Goal: Find specific page/section: Find specific page/section

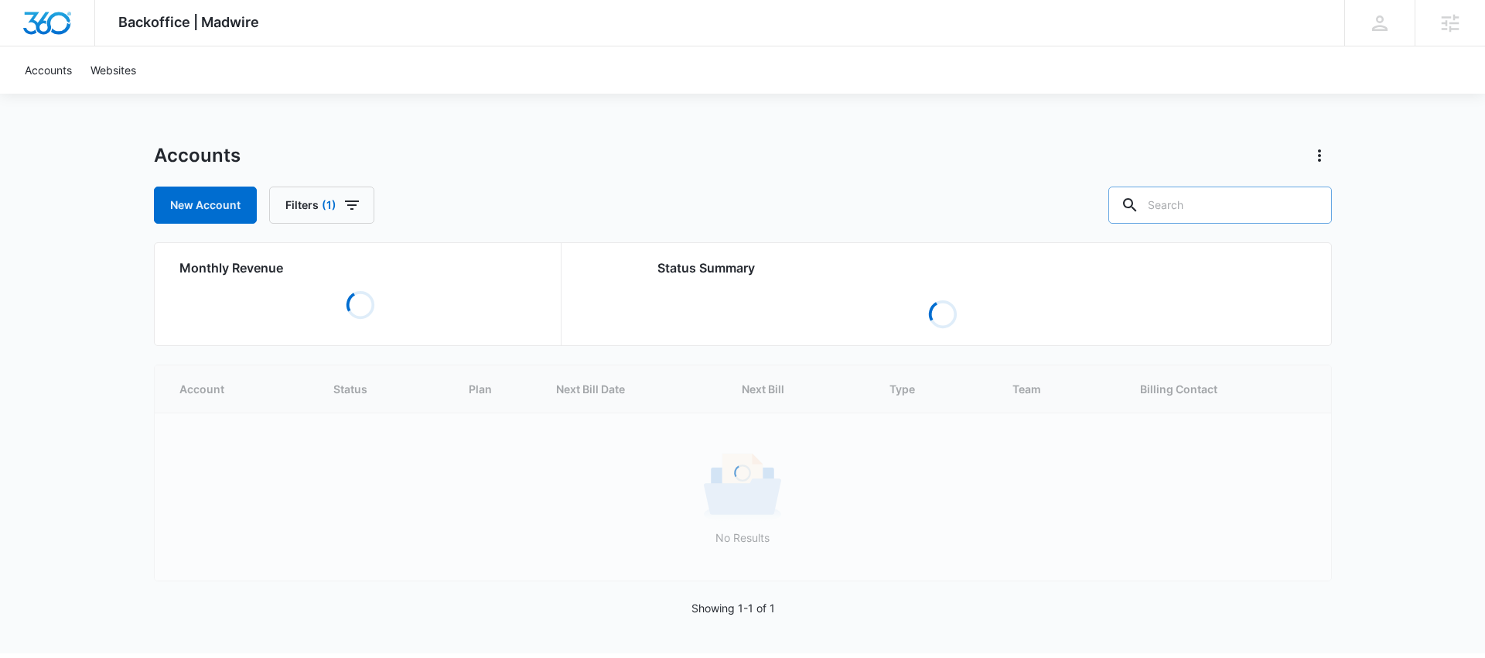
click at [1238, 220] on input "text" at bounding box center [1221, 204] width 224 height 37
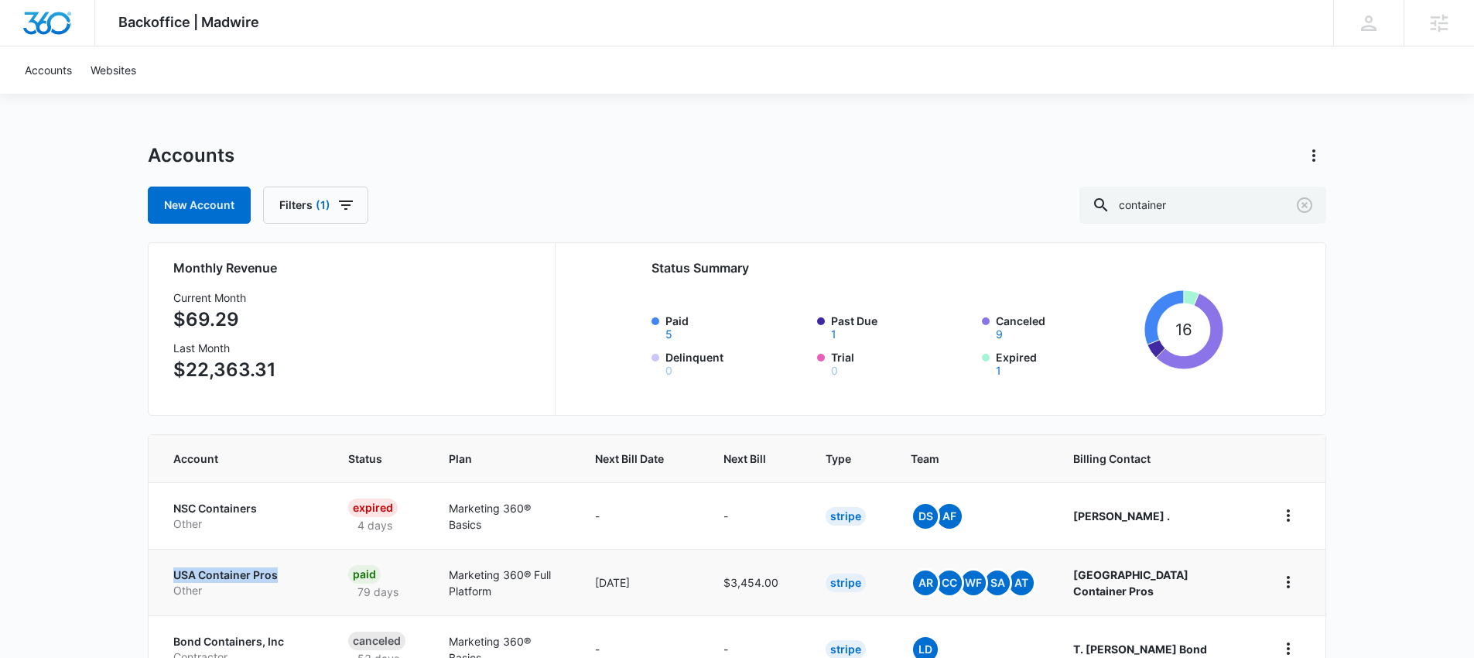
drag, startPoint x: 158, startPoint y: 569, endPoint x: 282, endPoint y: 576, distance: 124.8
click at [282, 576] on td "USA Container Pros Other" at bounding box center [239, 582] width 181 height 67
copy p "USA Container Pros"
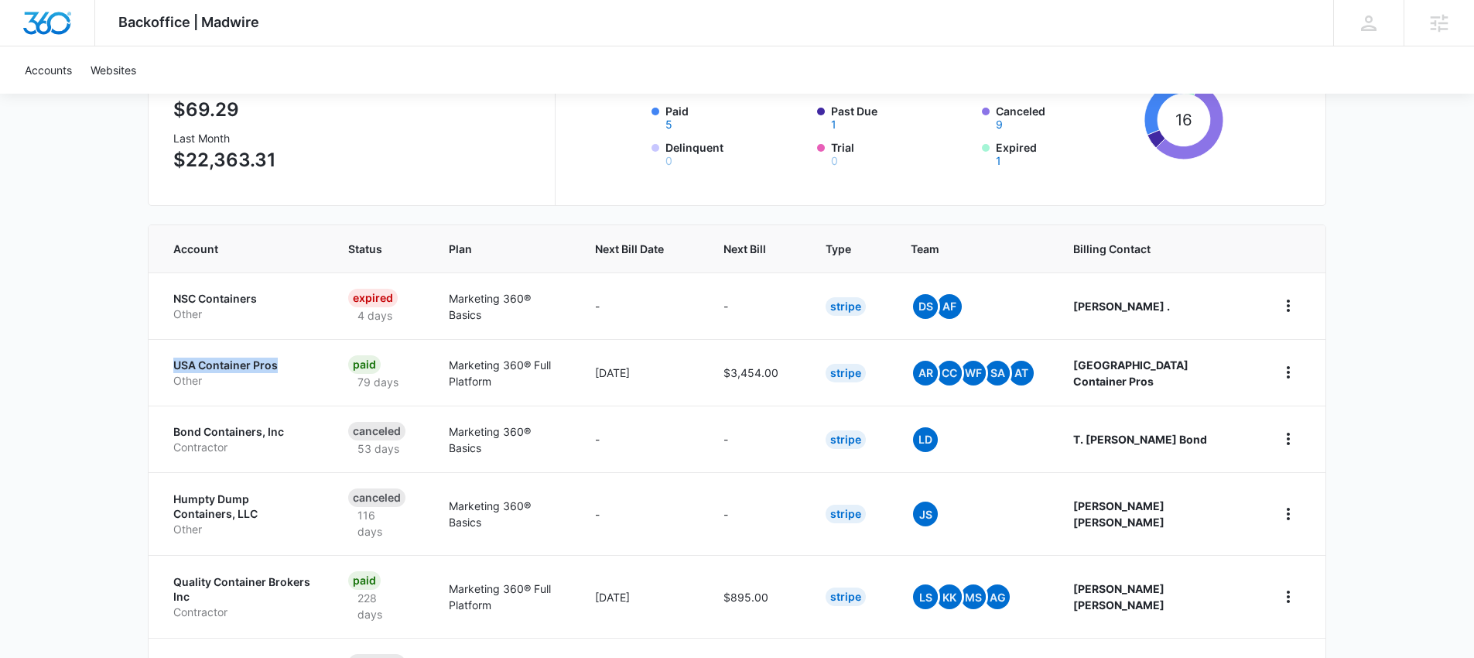
scroll to position [337, 0]
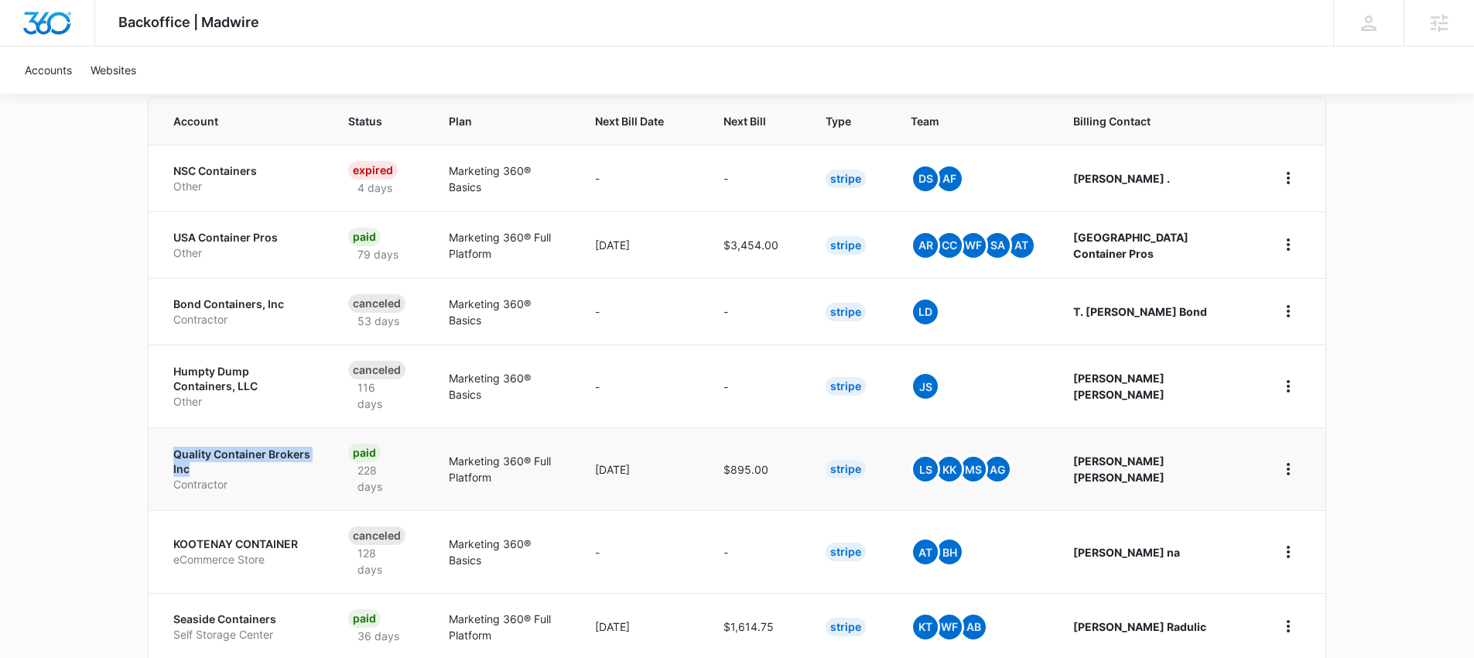
drag, startPoint x: 166, startPoint y: 444, endPoint x: 343, endPoint y: 446, distance: 177.2
click at [330, 446] on td "Quality Container Brokers Inc Contractor" at bounding box center [239, 468] width 181 height 83
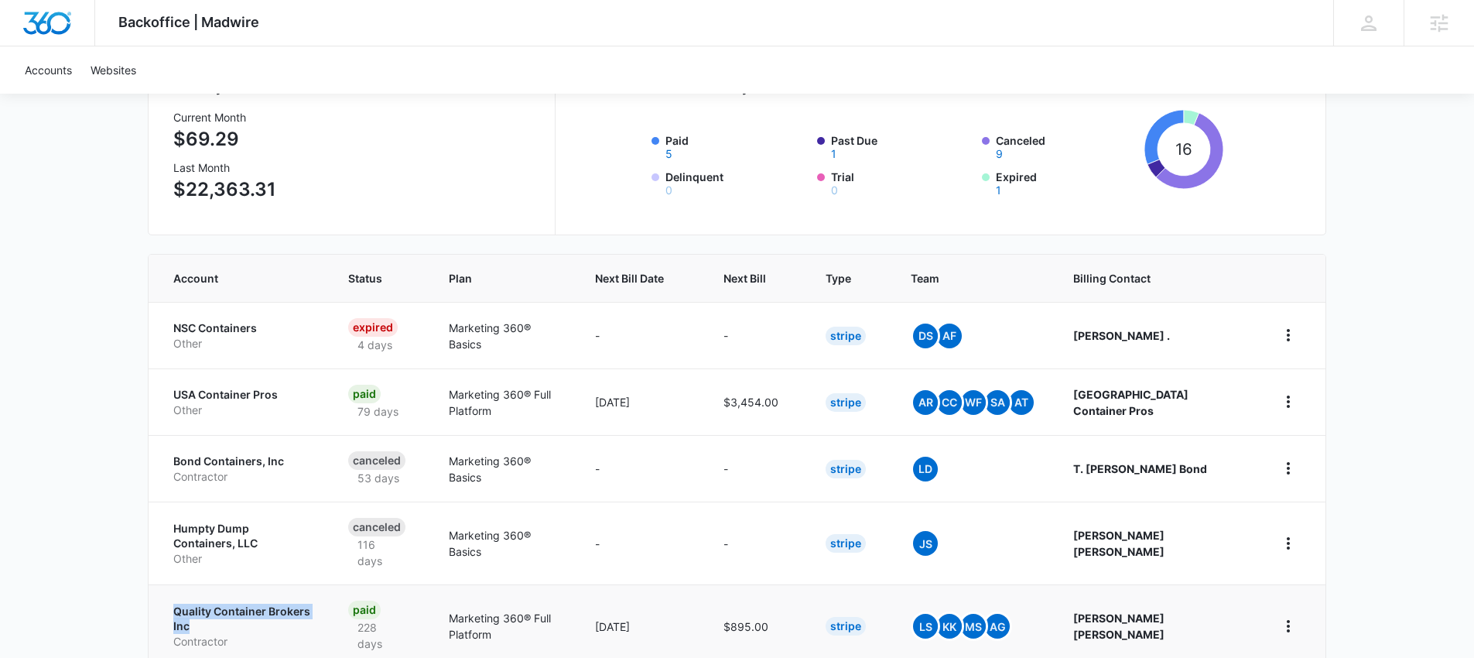
scroll to position [163, 0]
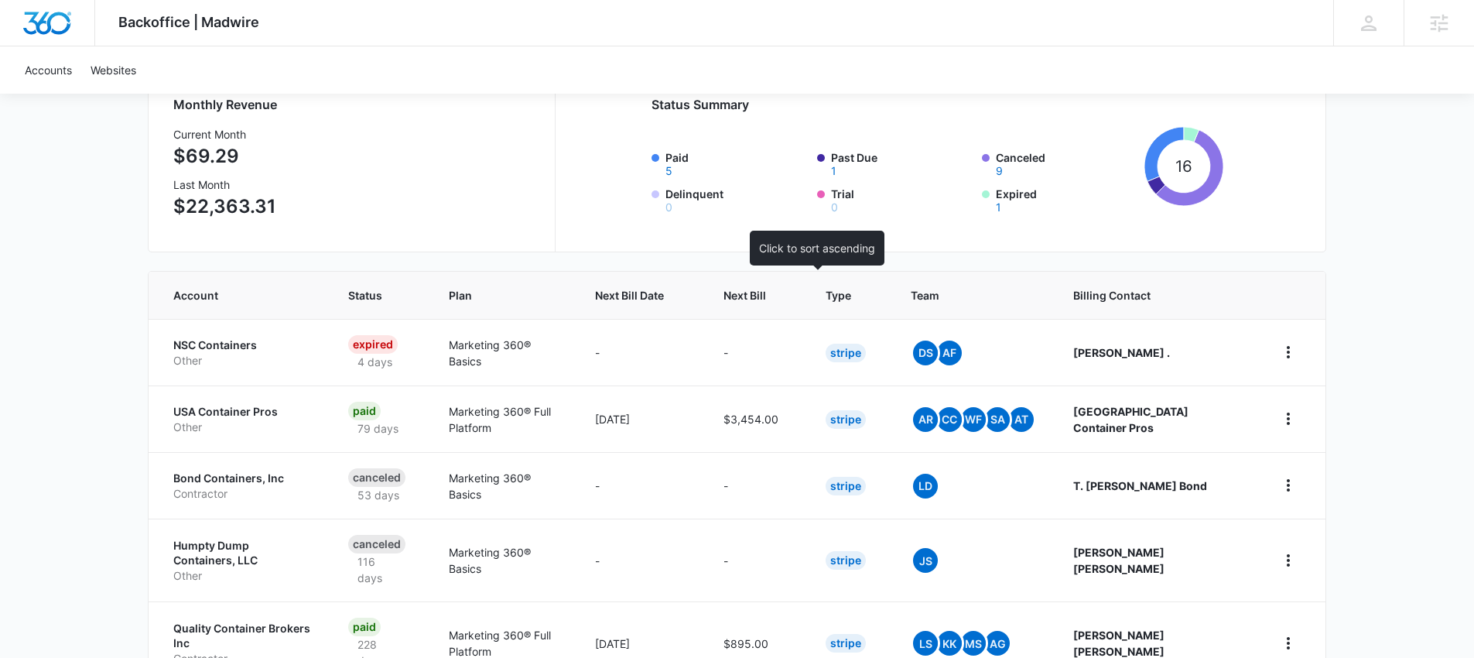
click at [807, 303] on th "Next Bill" at bounding box center [756, 295] width 102 height 47
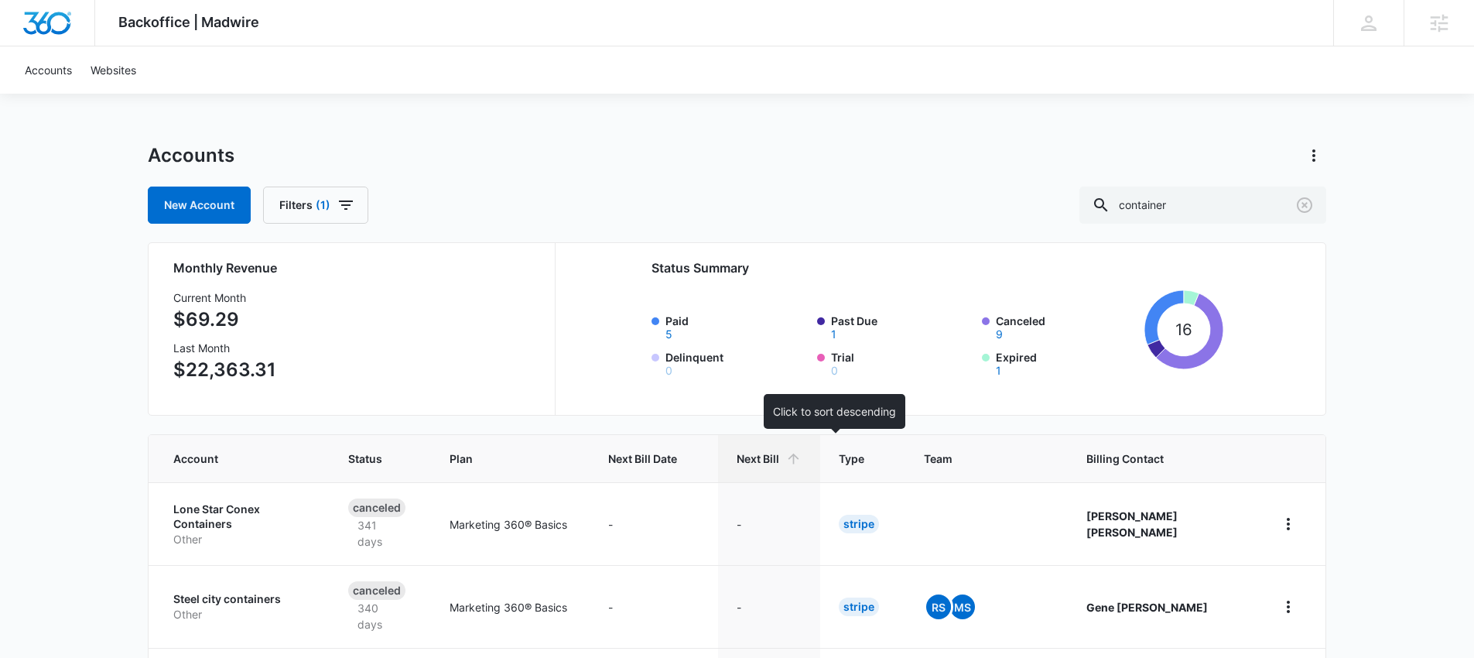
click at [790, 456] on th "Next Bill" at bounding box center [769, 458] width 102 height 47
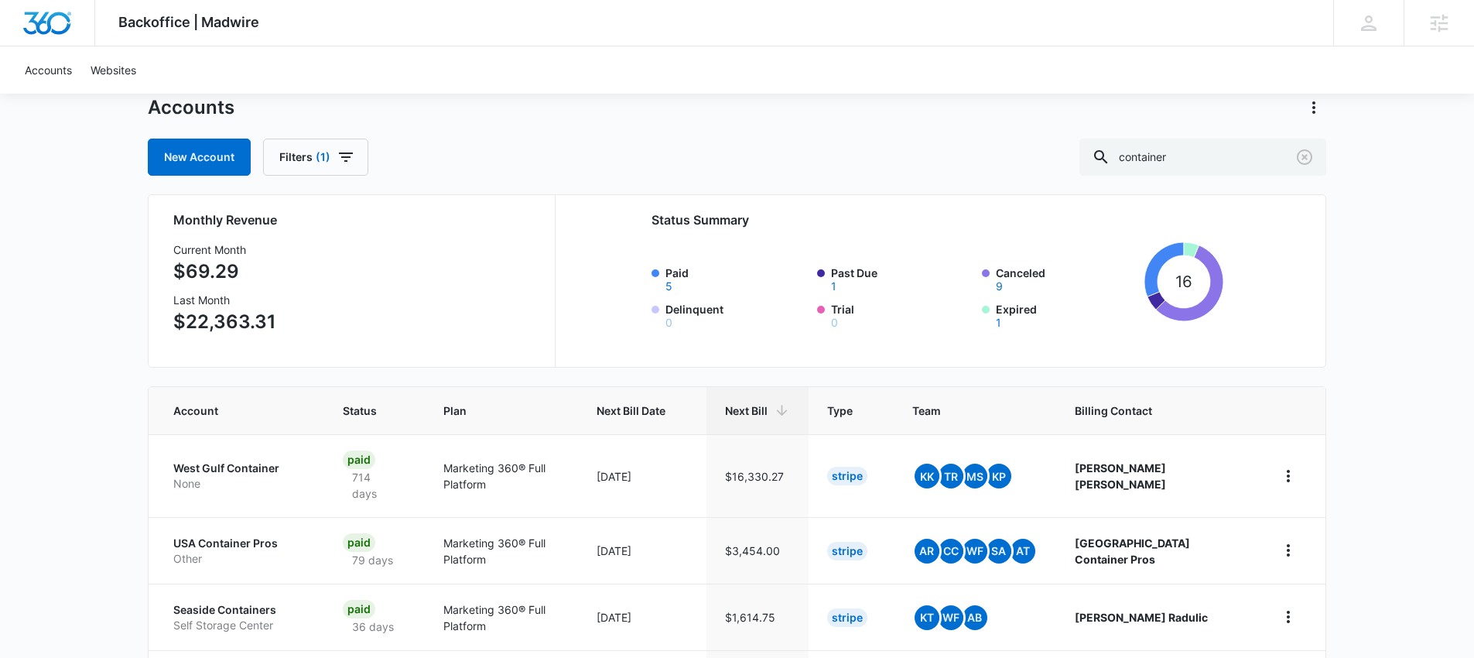
scroll to position [121, 0]
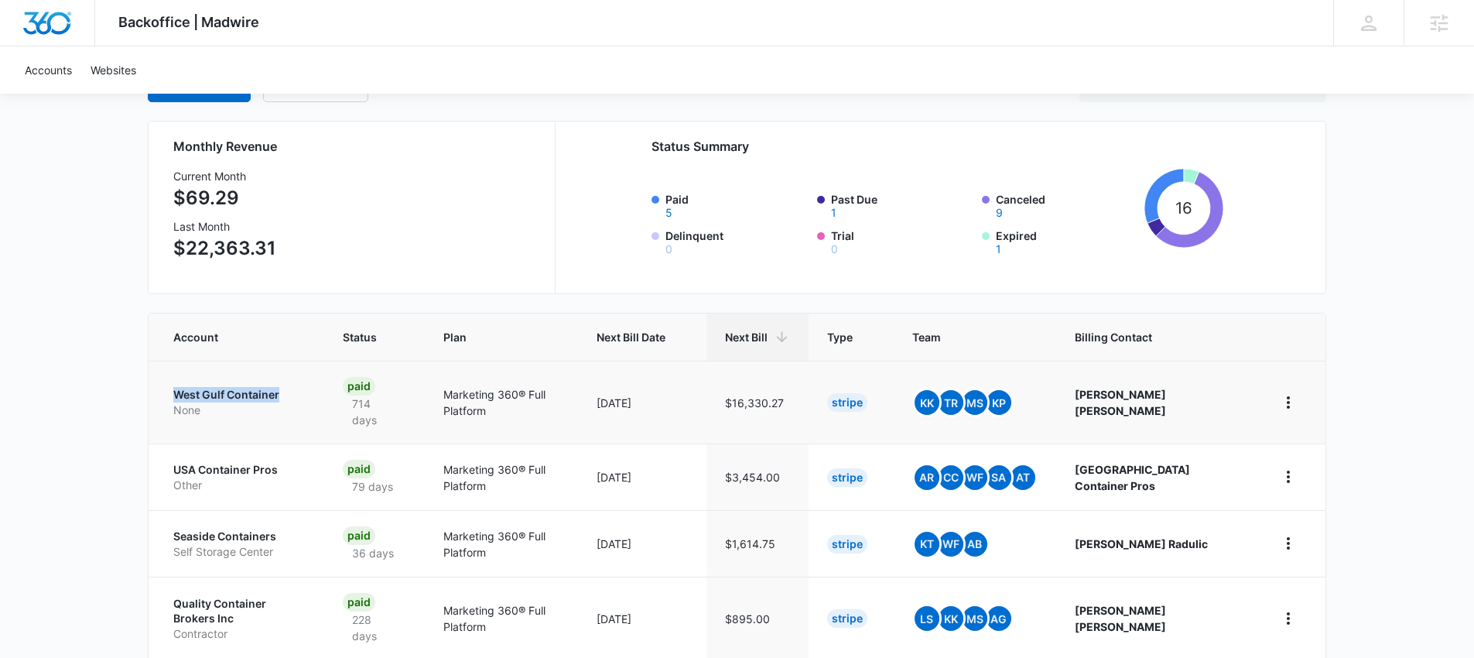
drag, startPoint x: 155, startPoint y: 383, endPoint x: 286, endPoint y: 391, distance: 131.8
click at [286, 391] on td "West Gulf Container None" at bounding box center [237, 402] width 176 height 83
copy p "West Gulf Container"
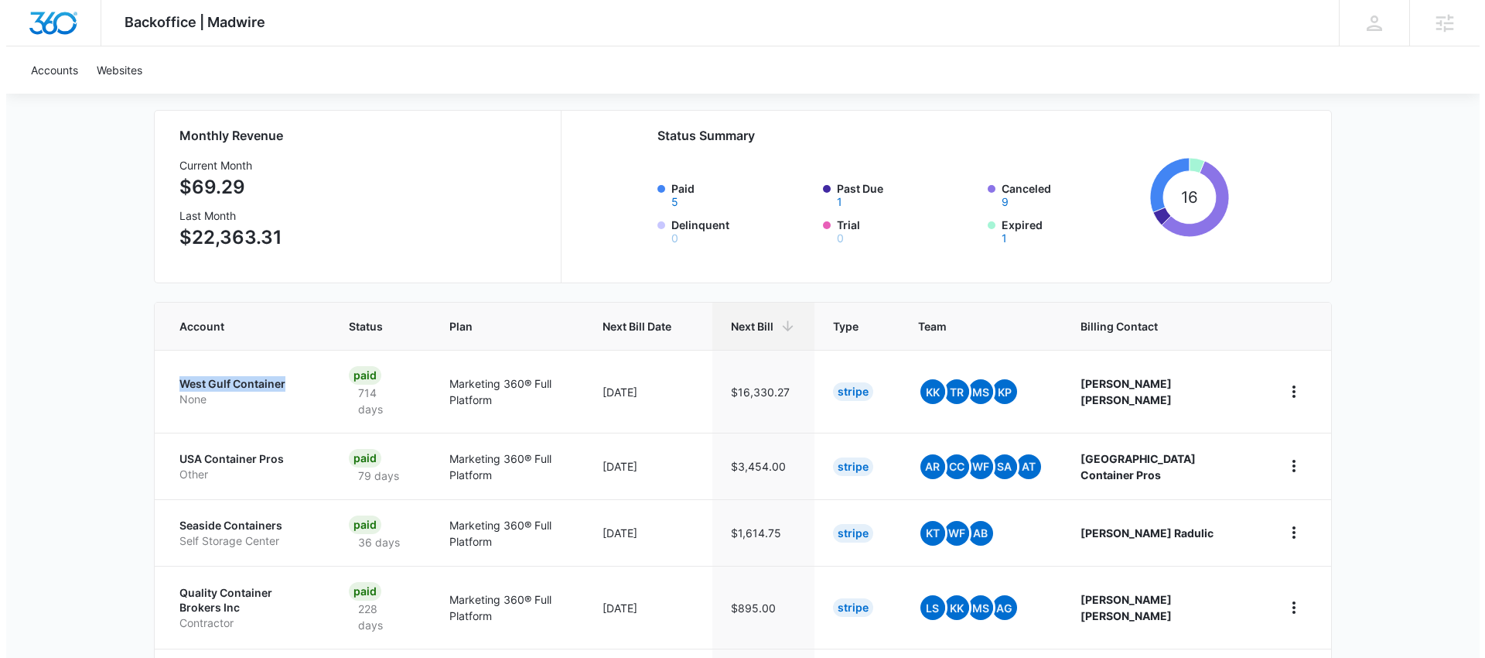
scroll to position [0, 0]
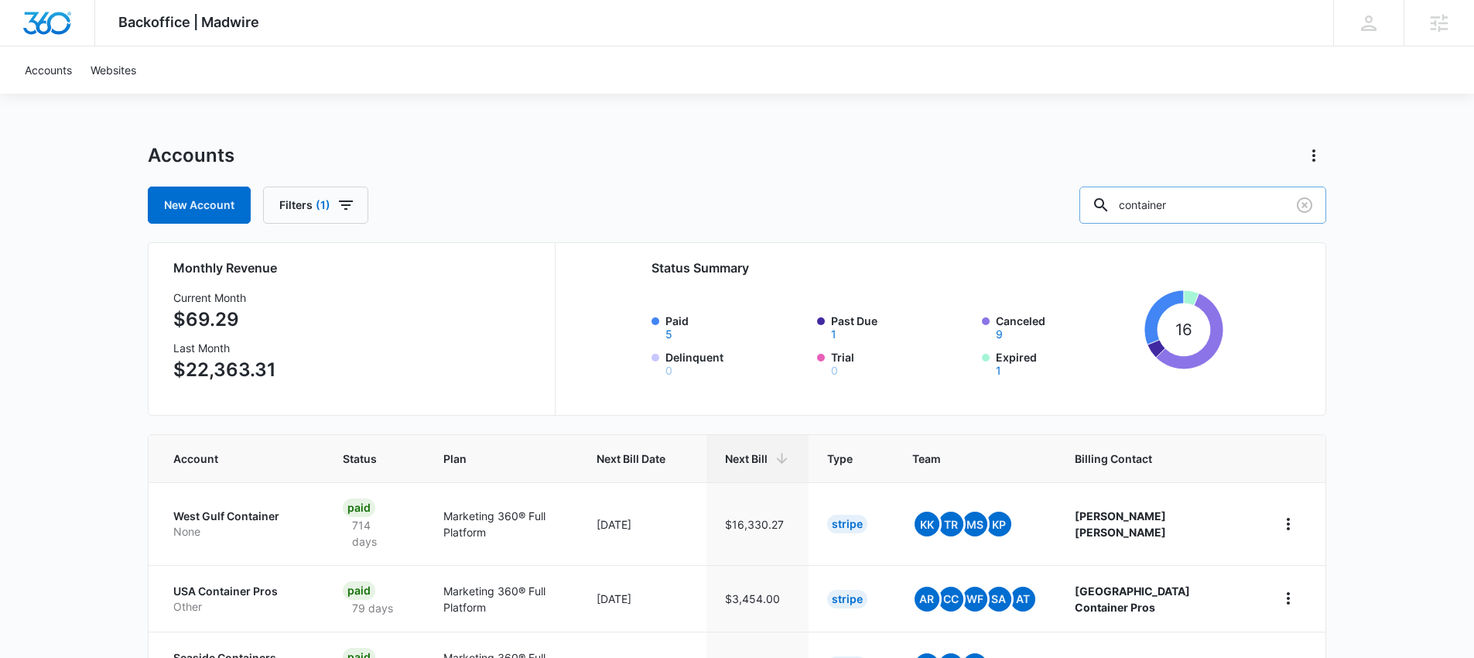
click at [1176, 199] on input "container" at bounding box center [1202, 204] width 247 height 37
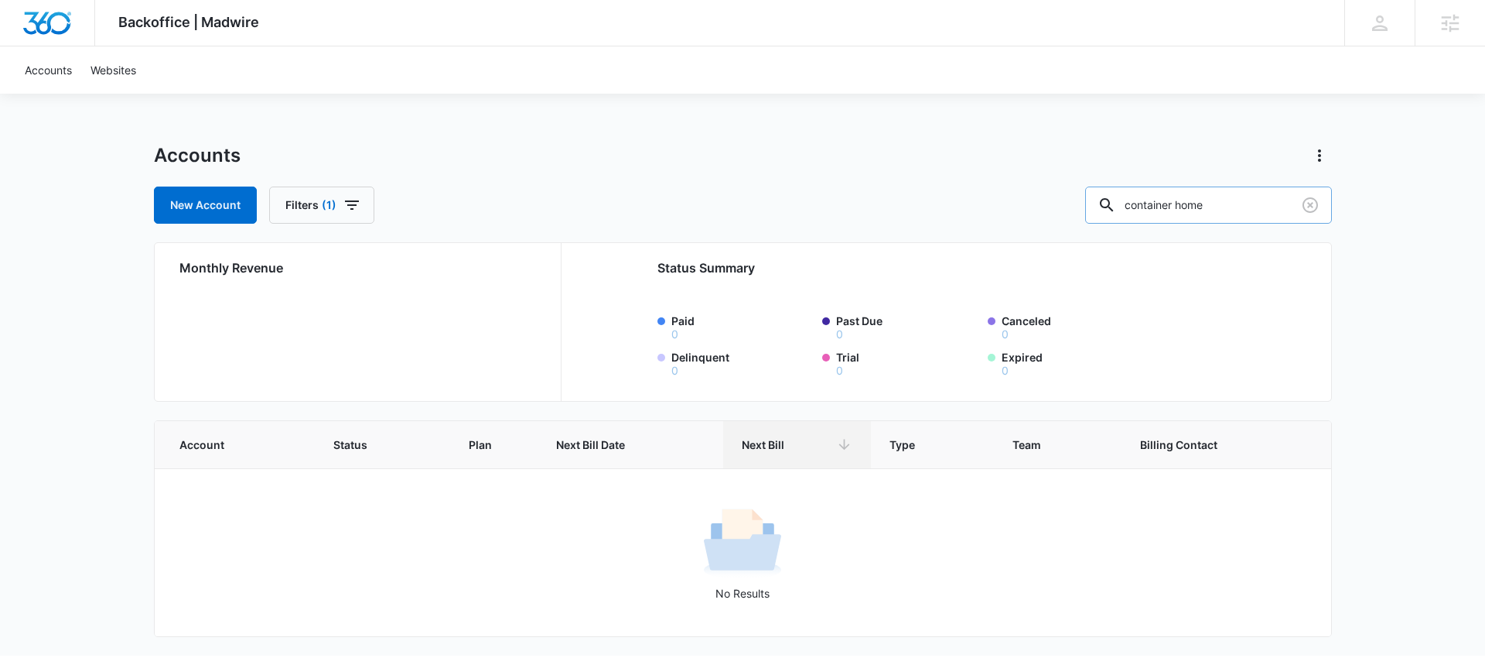
click at [1250, 193] on input "container home" at bounding box center [1208, 204] width 247 height 37
type input "container house"
click at [1202, 209] on input "container house" at bounding box center [1208, 204] width 247 height 37
